Goal: Task Accomplishment & Management: Manage account settings

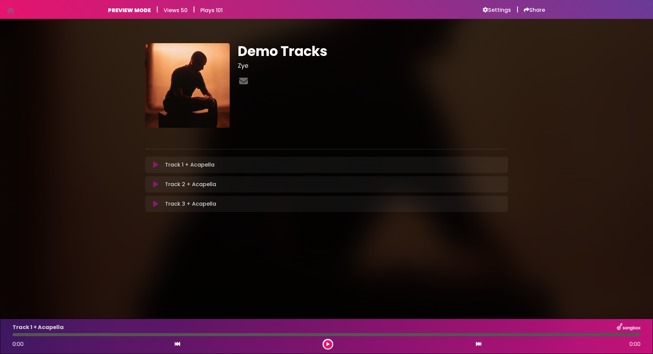
click at [156, 168] on icon at bounding box center [155, 165] width 5 height 7
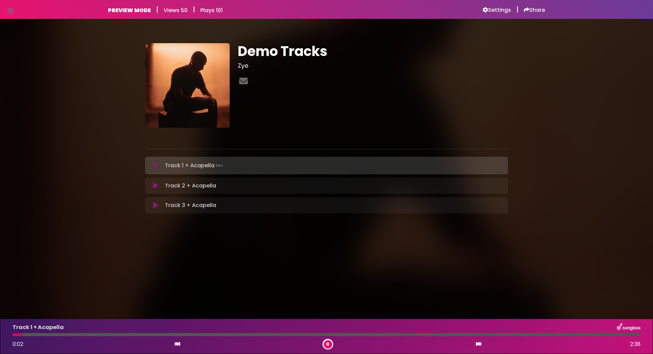
click at [157, 184] on icon at bounding box center [155, 186] width 5 height 7
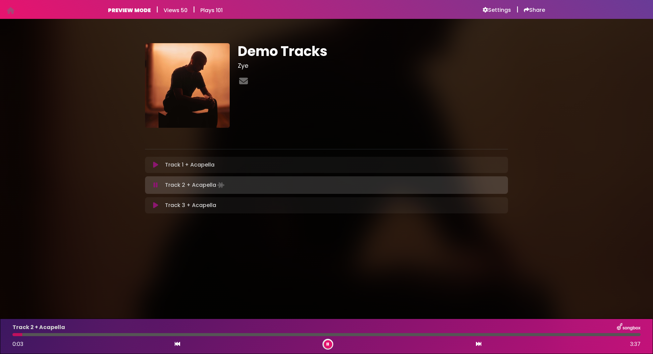
click at [155, 208] on icon at bounding box center [155, 205] width 5 height 7
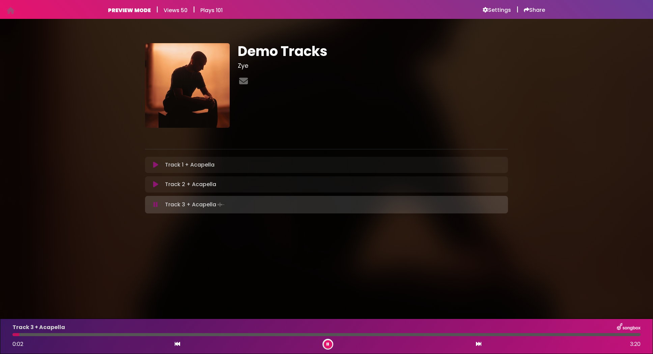
click at [160, 335] on div at bounding box center [326, 334] width 628 height 3
click at [199, 334] on div at bounding box center [326, 334] width 628 height 3
click at [156, 186] on icon at bounding box center [155, 184] width 5 height 7
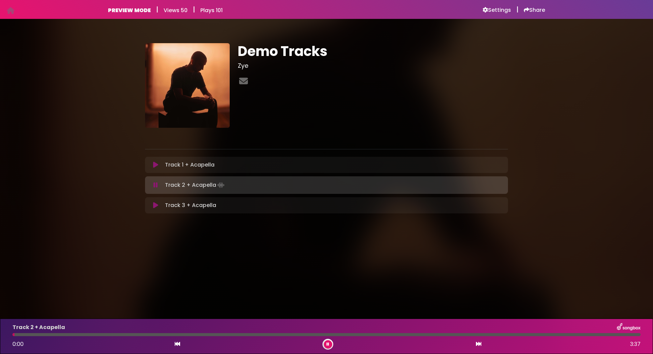
click at [116, 335] on div at bounding box center [326, 334] width 628 height 3
click at [155, 165] on icon at bounding box center [155, 165] width 5 height 7
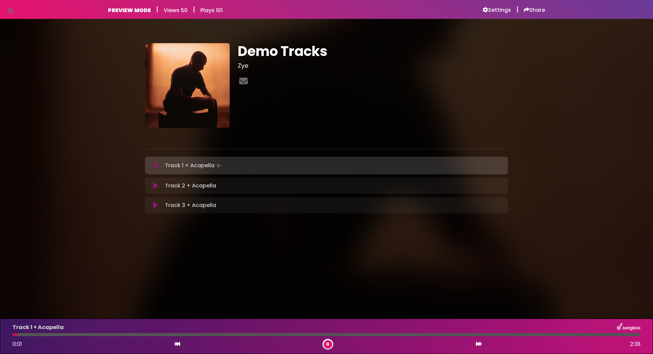
click at [148, 336] on div at bounding box center [326, 334] width 628 height 3
click at [496, 12] on h6 "Settings" at bounding box center [497, 10] width 28 height 7
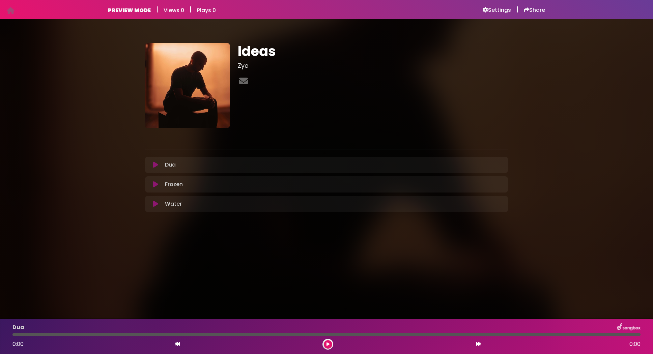
click at [154, 167] on icon at bounding box center [155, 165] width 5 height 7
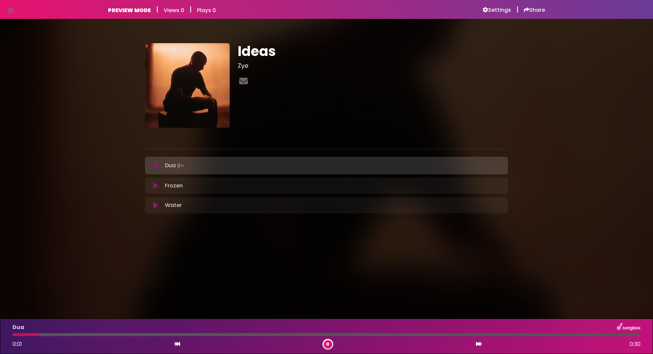
click at [158, 187] on icon at bounding box center [155, 186] width 5 height 7
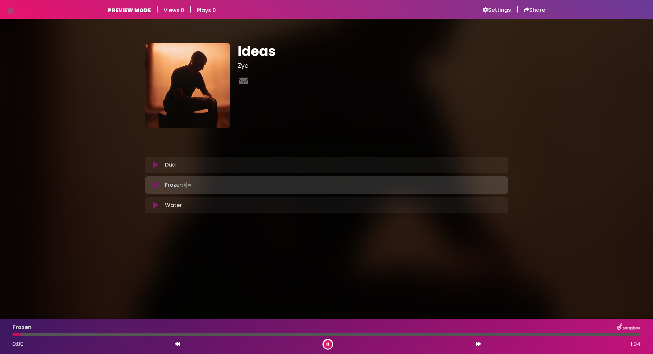
click at [154, 205] on icon at bounding box center [155, 205] width 5 height 7
